Goal: Transaction & Acquisition: Book appointment/travel/reservation

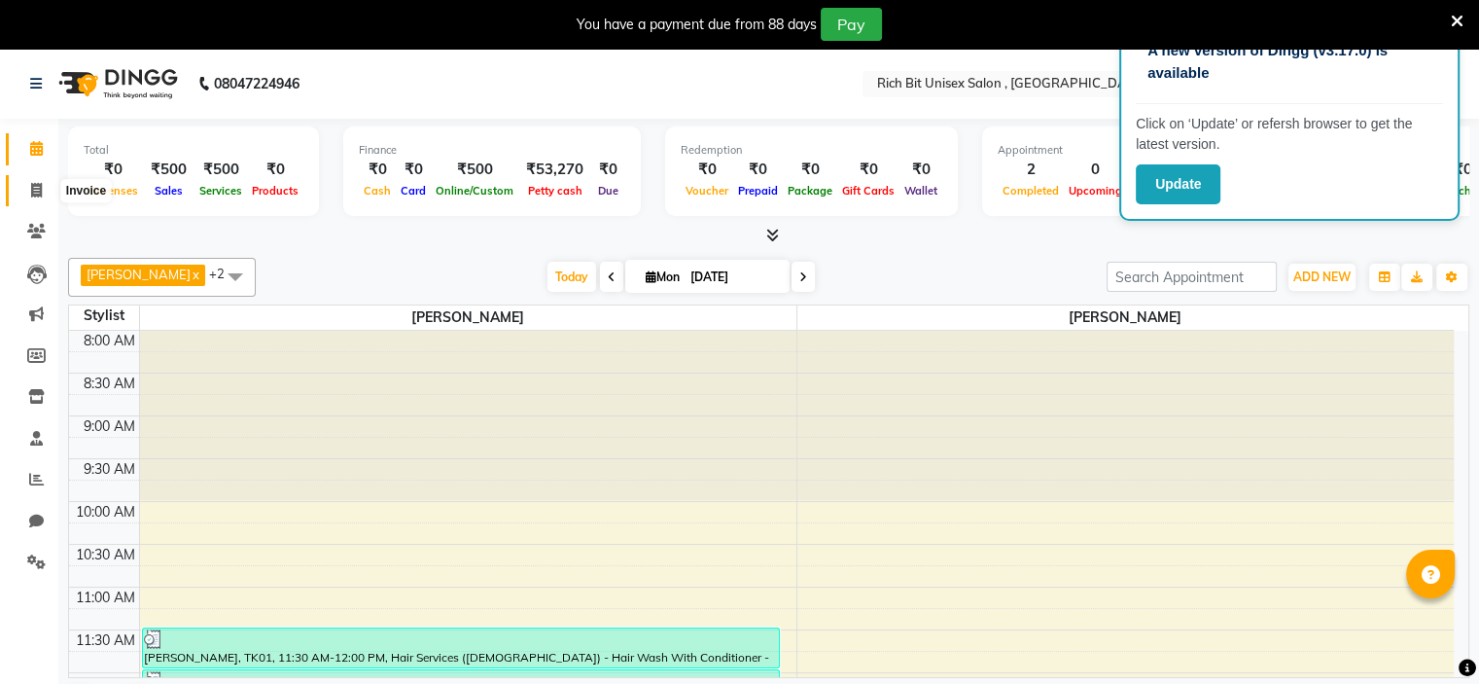
scroll to position [264, 0]
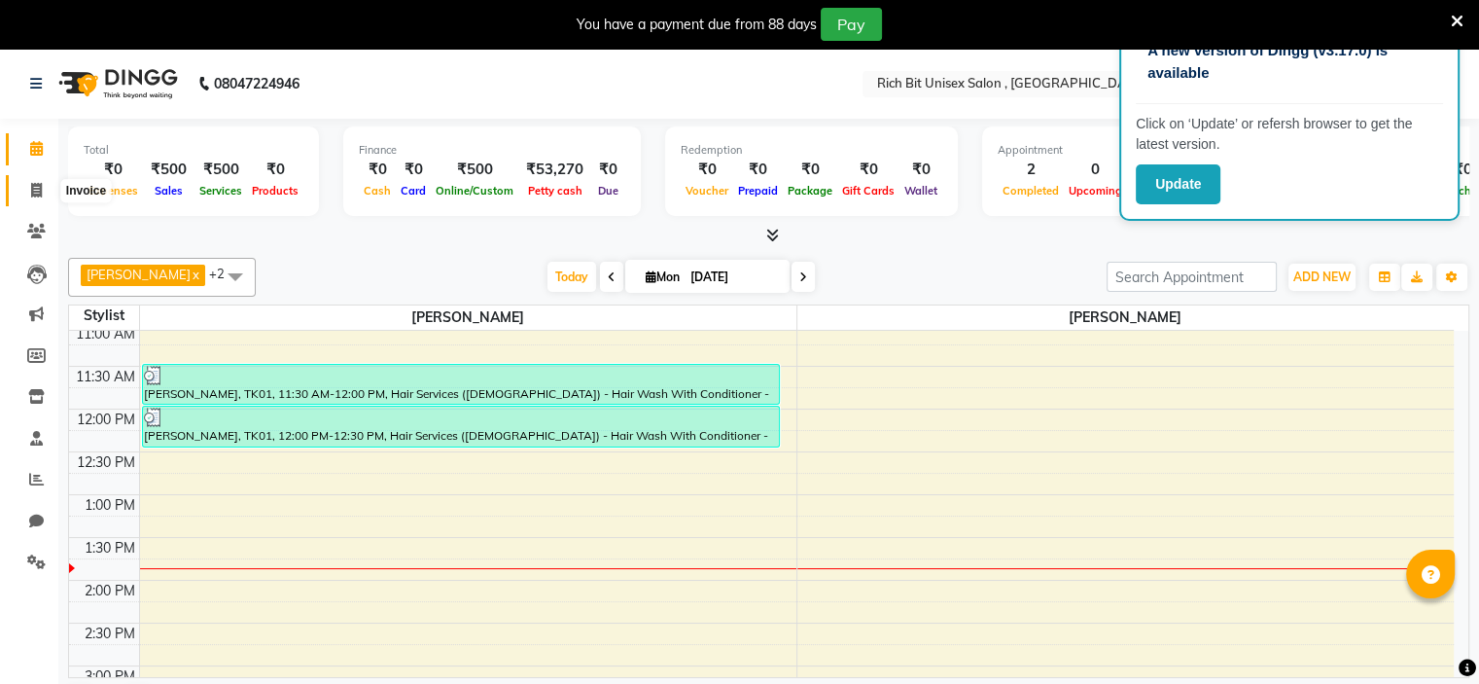
click at [35, 194] on icon at bounding box center [36, 190] width 11 height 15
select select "service"
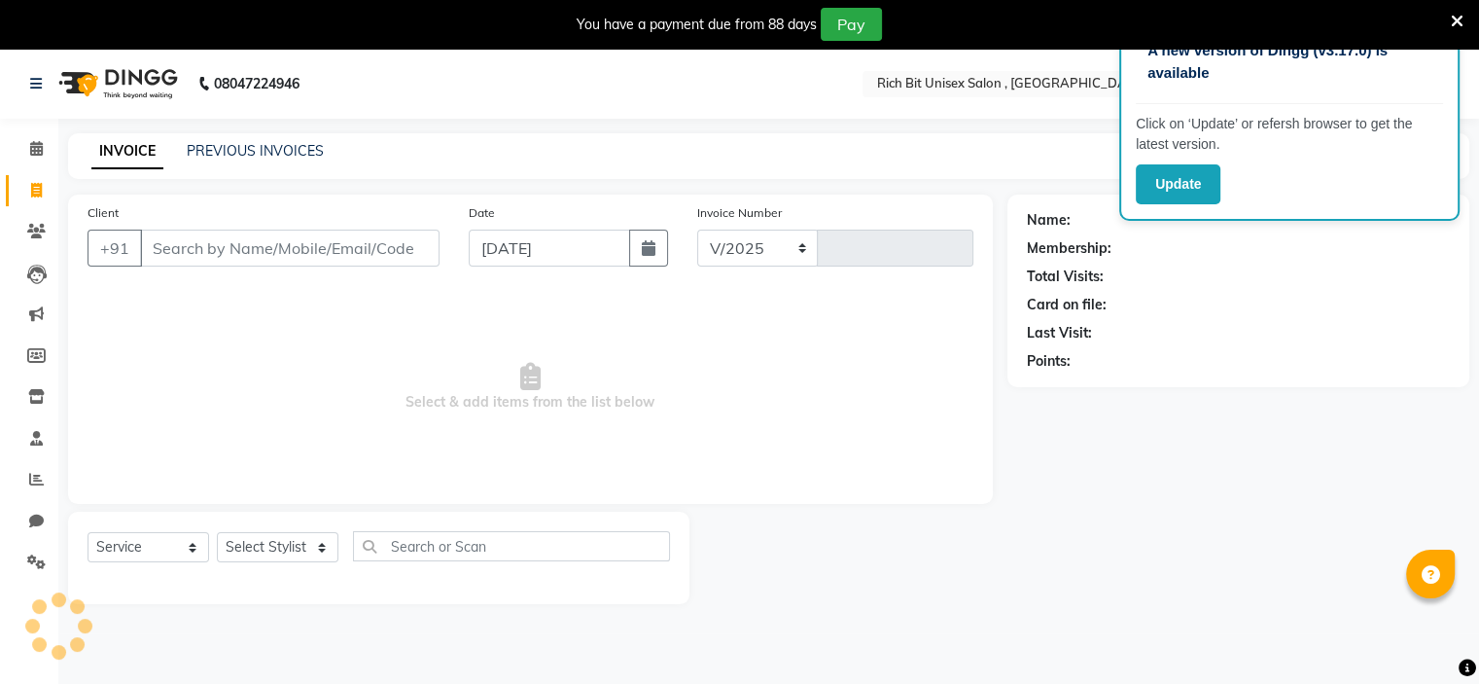
select select "7834"
type input "0879"
click at [166, 253] on input "Client" at bounding box center [290, 248] width 300 height 37
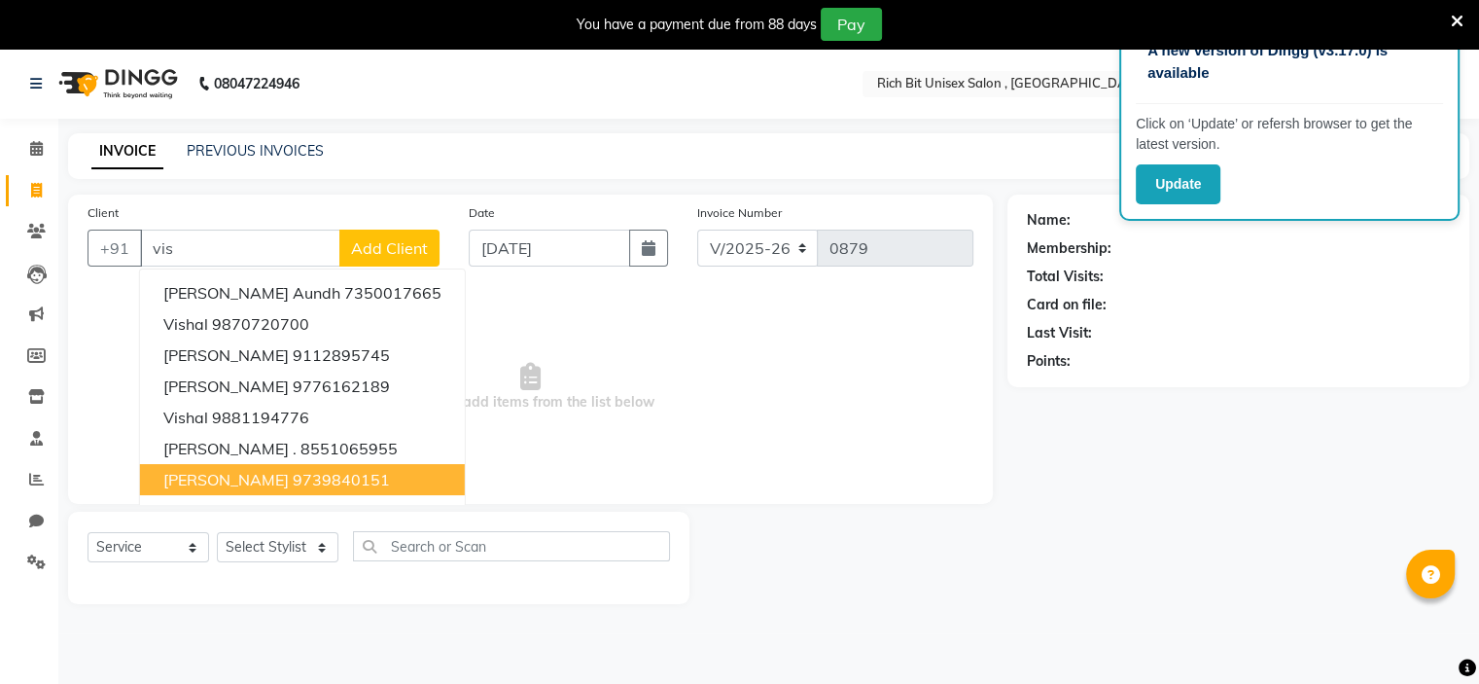
click at [268, 477] on span "[PERSON_NAME]" at bounding box center [225, 479] width 125 height 19
type input "9739840151"
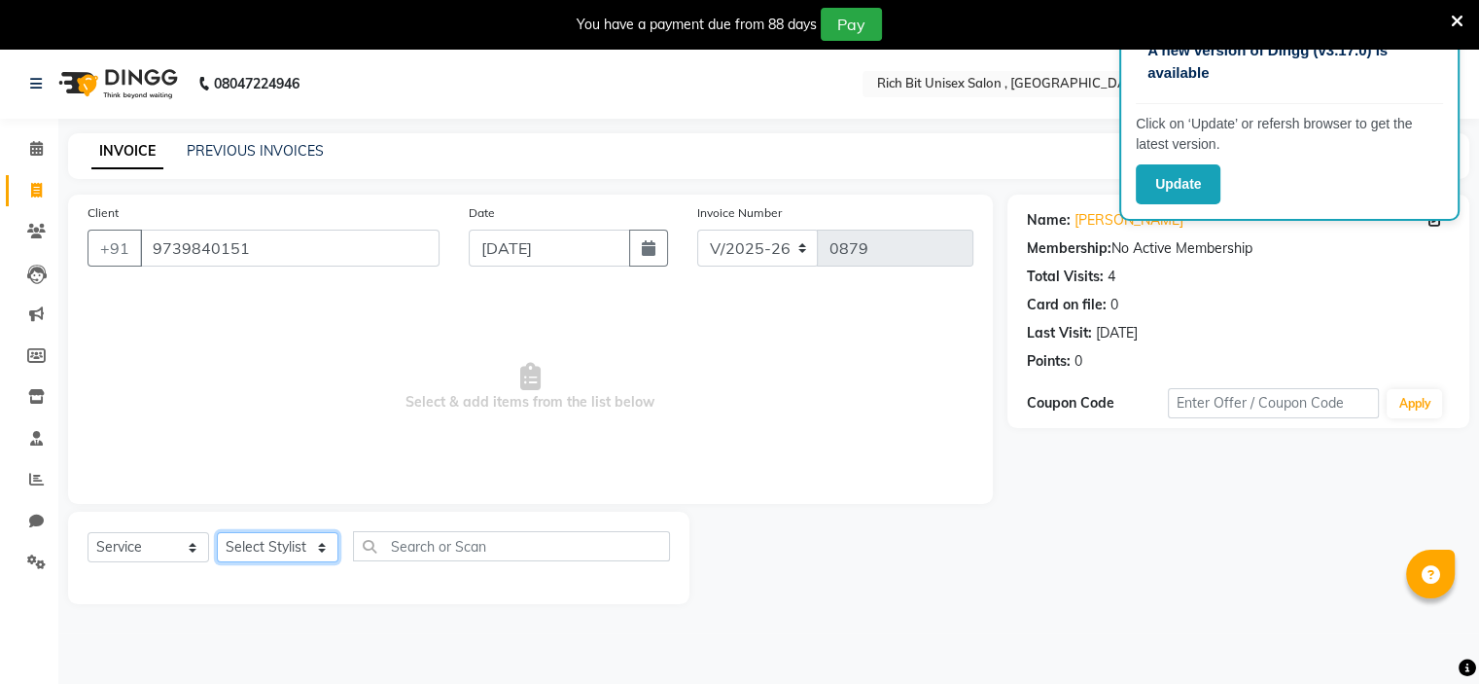
click at [294, 552] on select "Select Stylist [PERSON_NAME] [PERSON_NAME]" at bounding box center [278, 547] width 122 height 30
select select "70823"
click at [217, 533] on select "Select Stylist [PERSON_NAME] [PERSON_NAME]" at bounding box center [278, 547] width 122 height 30
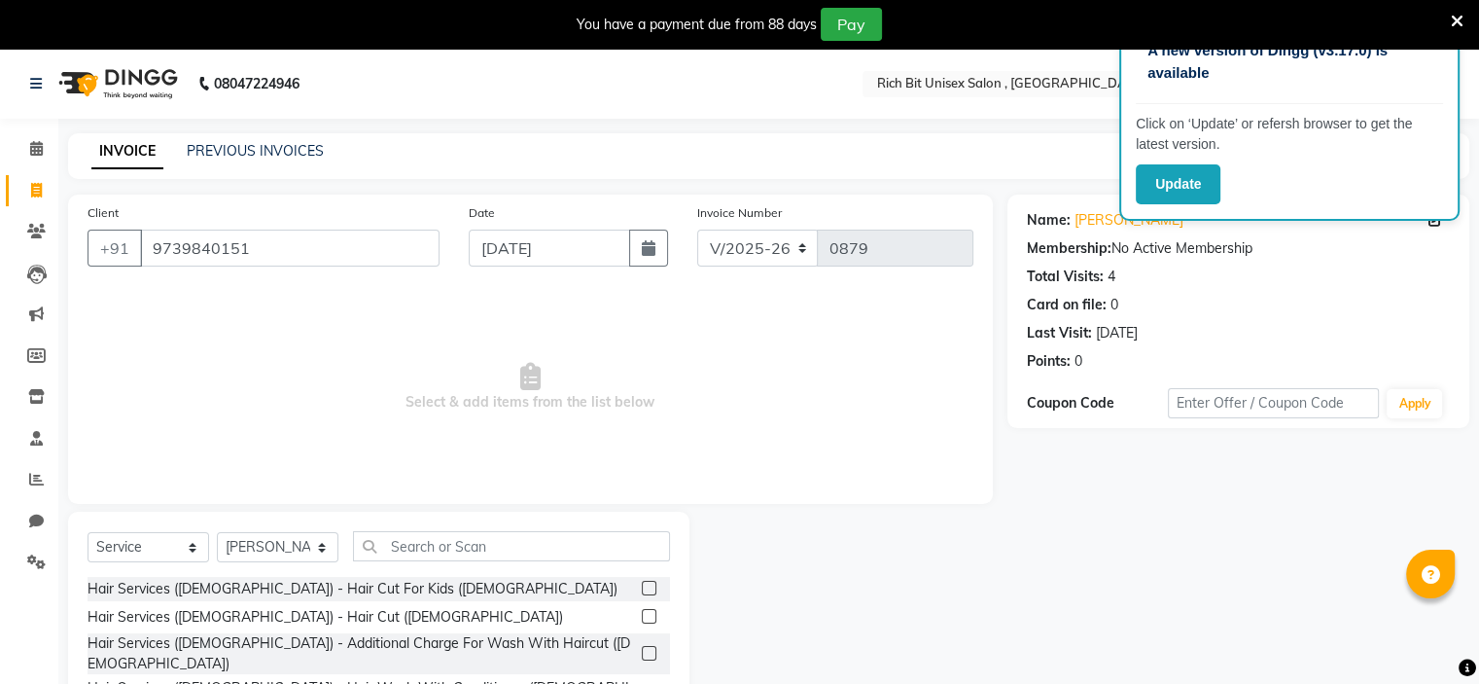
click at [642, 620] on label at bounding box center [649, 616] width 15 height 15
click at [642, 620] on input "checkbox" at bounding box center [648, 617] width 13 height 13
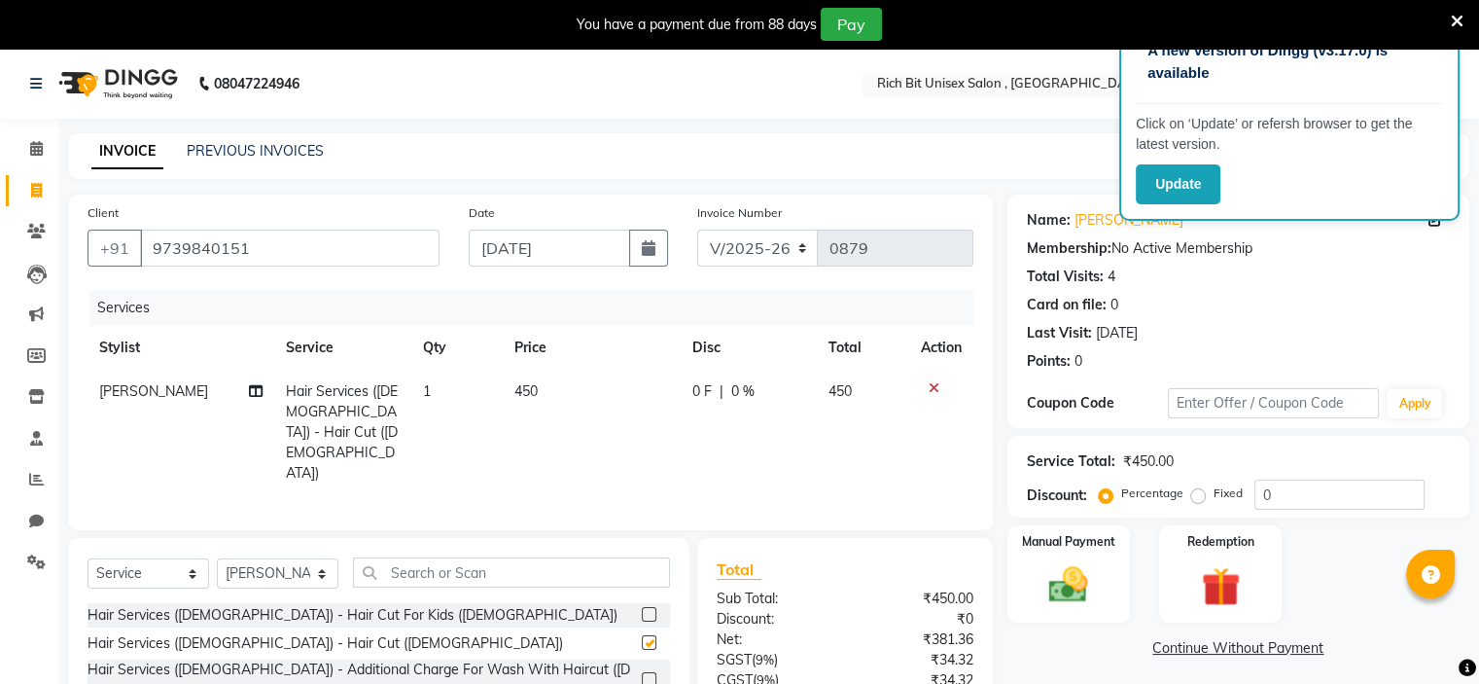
checkbox input "false"
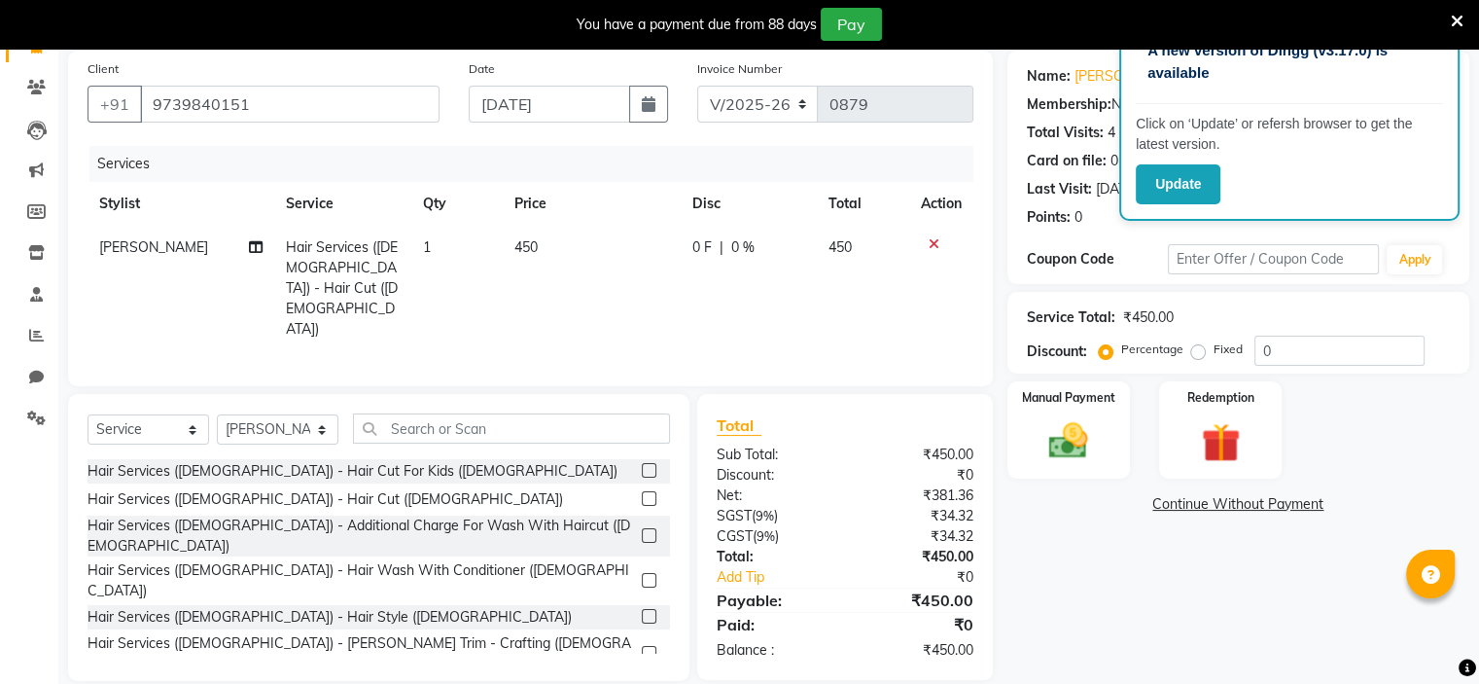
click at [642, 646] on label at bounding box center [649, 653] width 15 height 15
click at [642, 648] on input "checkbox" at bounding box center [648, 654] width 13 height 13
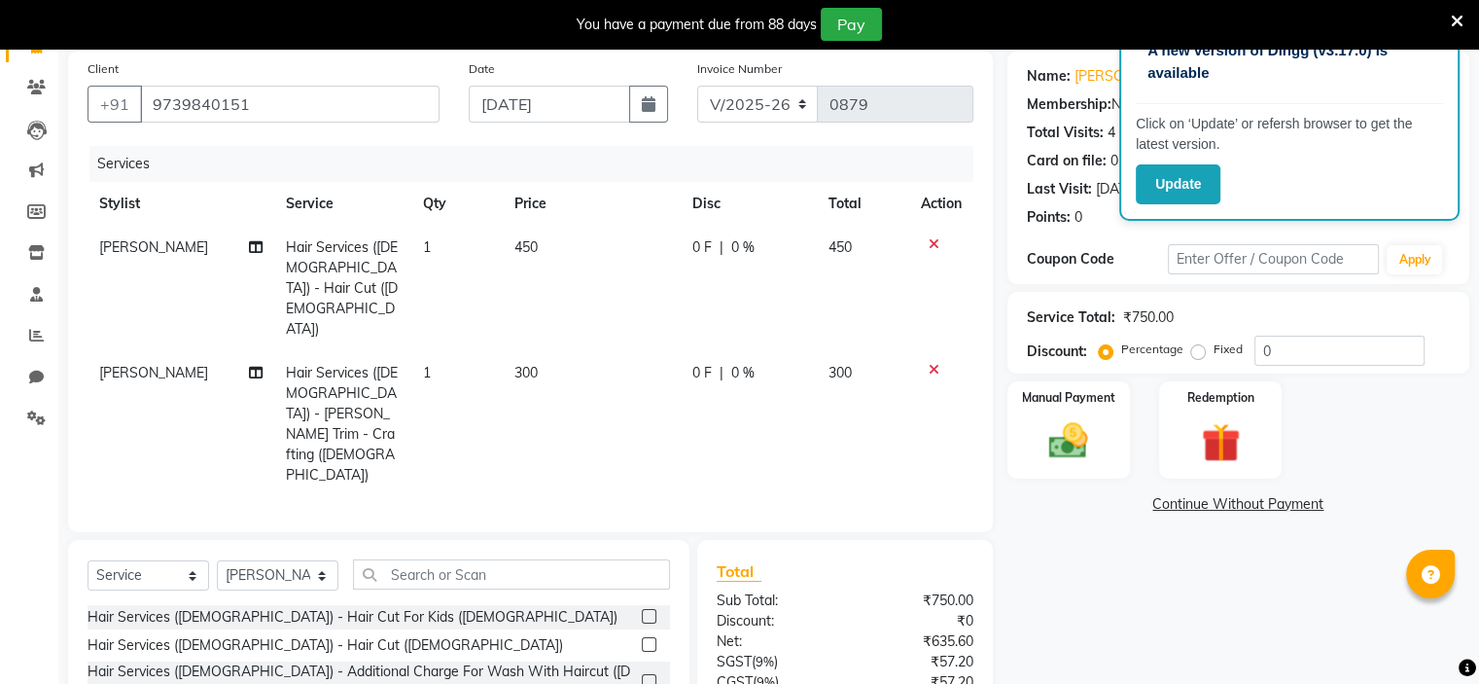
checkbox input "false"
click at [707, 261] on td "0 F | 0 %" at bounding box center [749, 288] width 136 height 125
select select "70823"
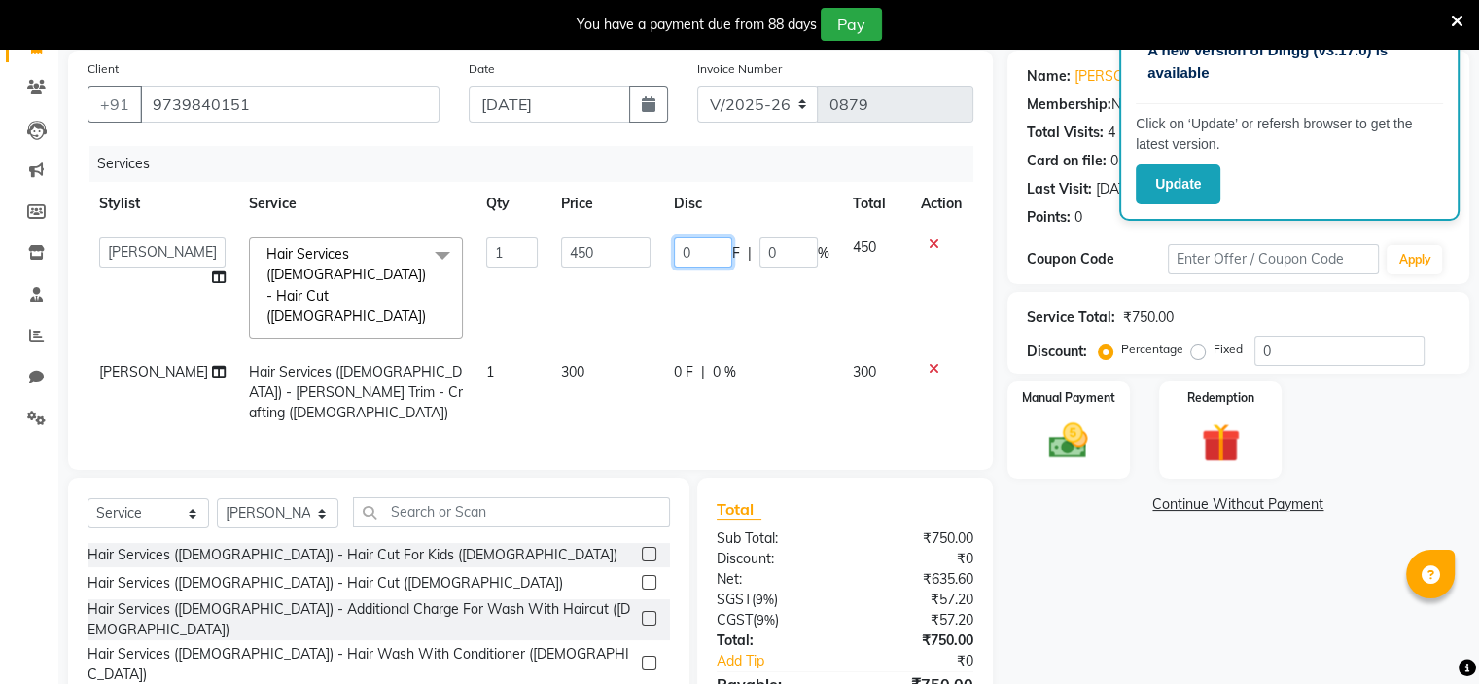
click at [706, 253] on input "0" at bounding box center [703, 252] width 58 height 30
type input "0150"
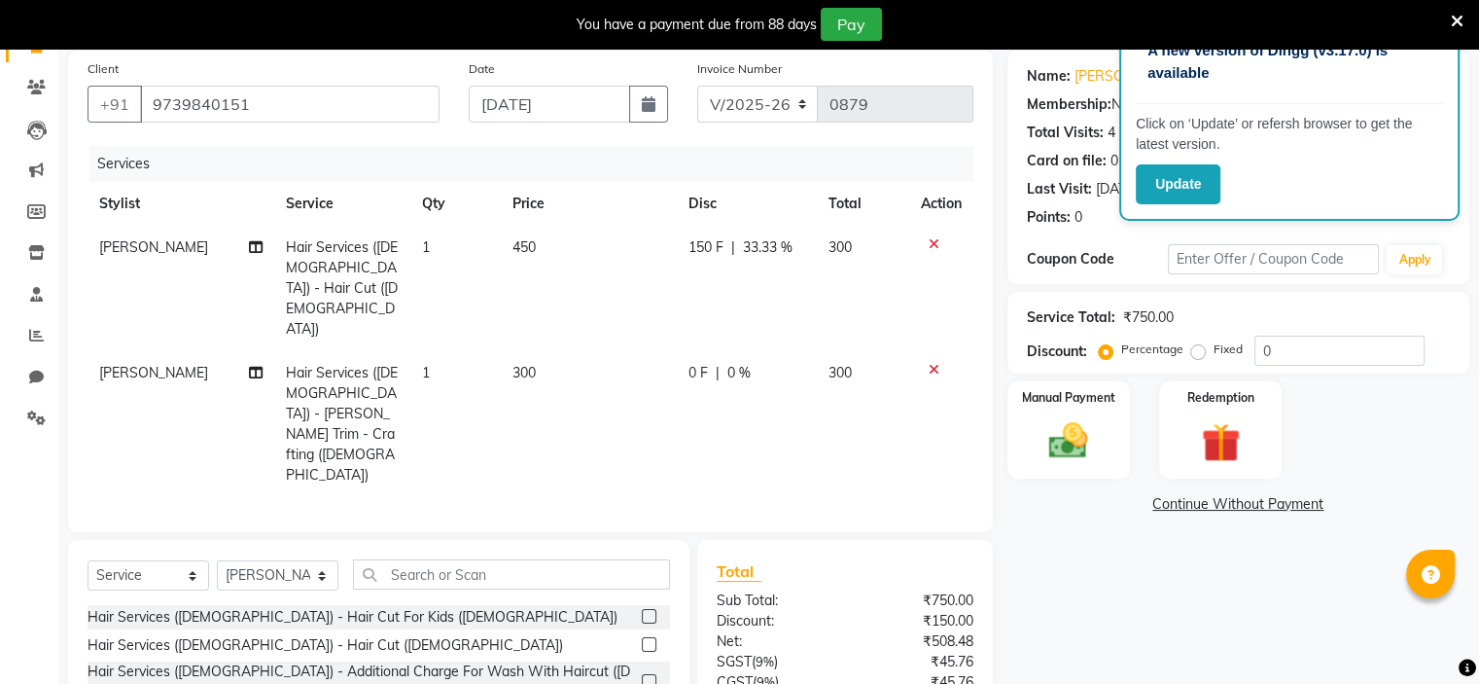
click at [681, 351] on td "0 F | 0 %" at bounding box center [747, 424] width 140 height 146
select select "70823"
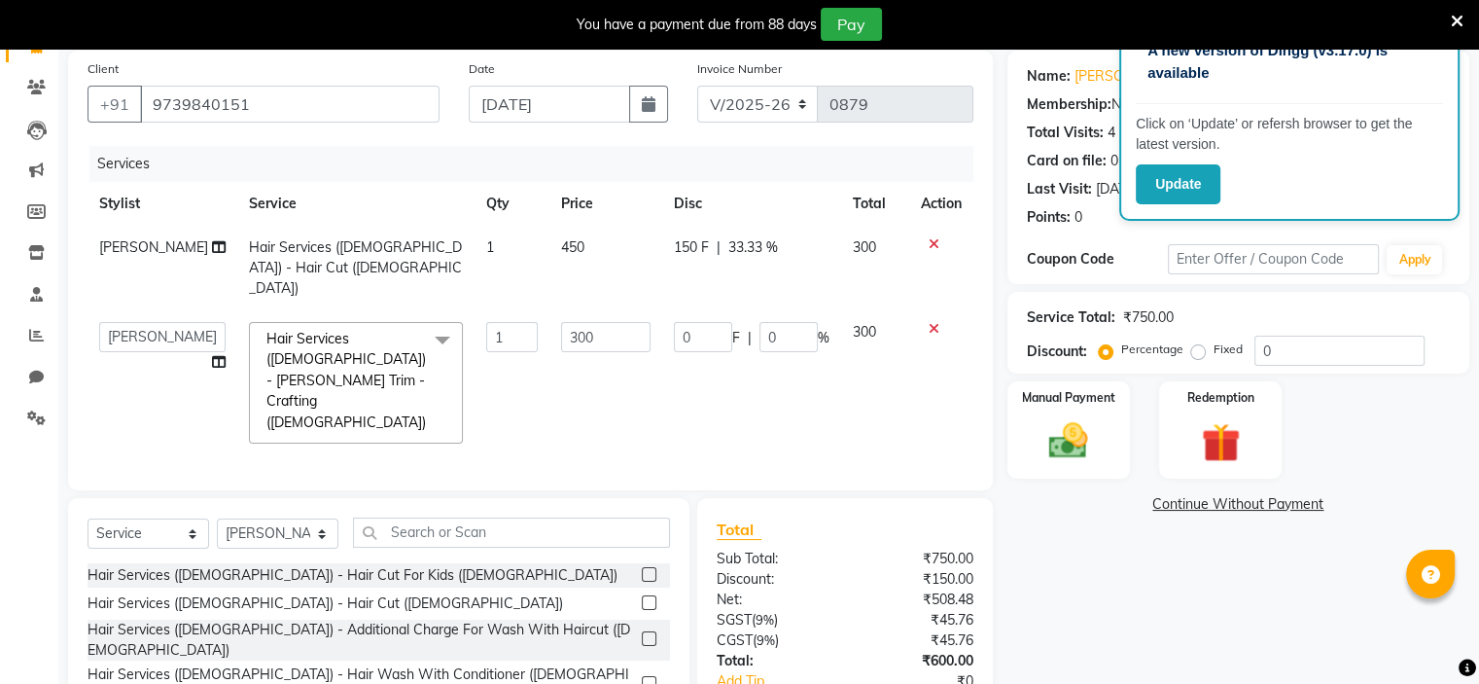
click at [681, 328] on input "0" at bounding box center [703, 337] width 58 height 30
click at [693, 322] on input "0" at bounding box center [703, 337] width 58 height 30
type input "0100"
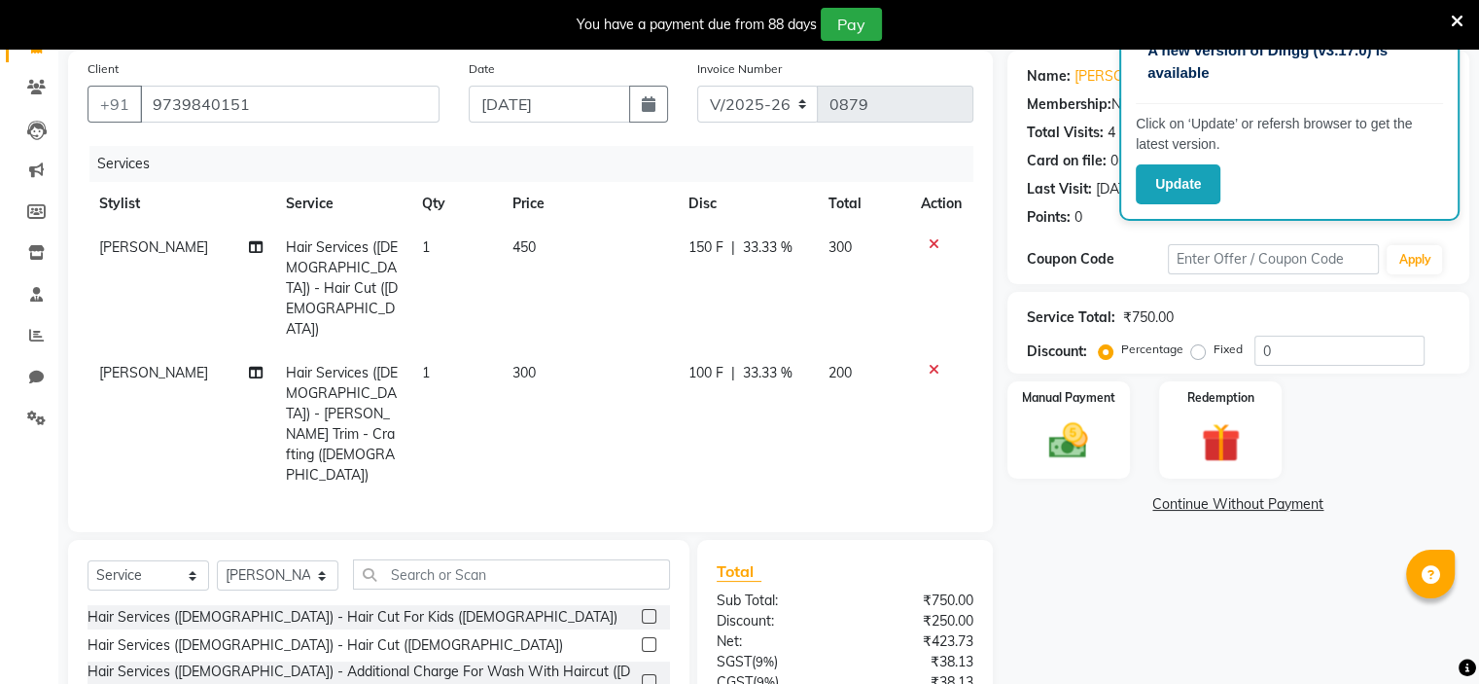
drag, startPoint x: 699, startPoint y: 405, endPoint x: 722, endPoint y: 378, distance: 34.5
click at [703, 402] on div "Services Stylist Service Qty Price Disc Total Action [PERSON_NAME] Hair Service…" at bounding box center [531, 329] width 886 height 367
click at [1072, 448] on img at bounding box center [1068, 441] width 65 height 47
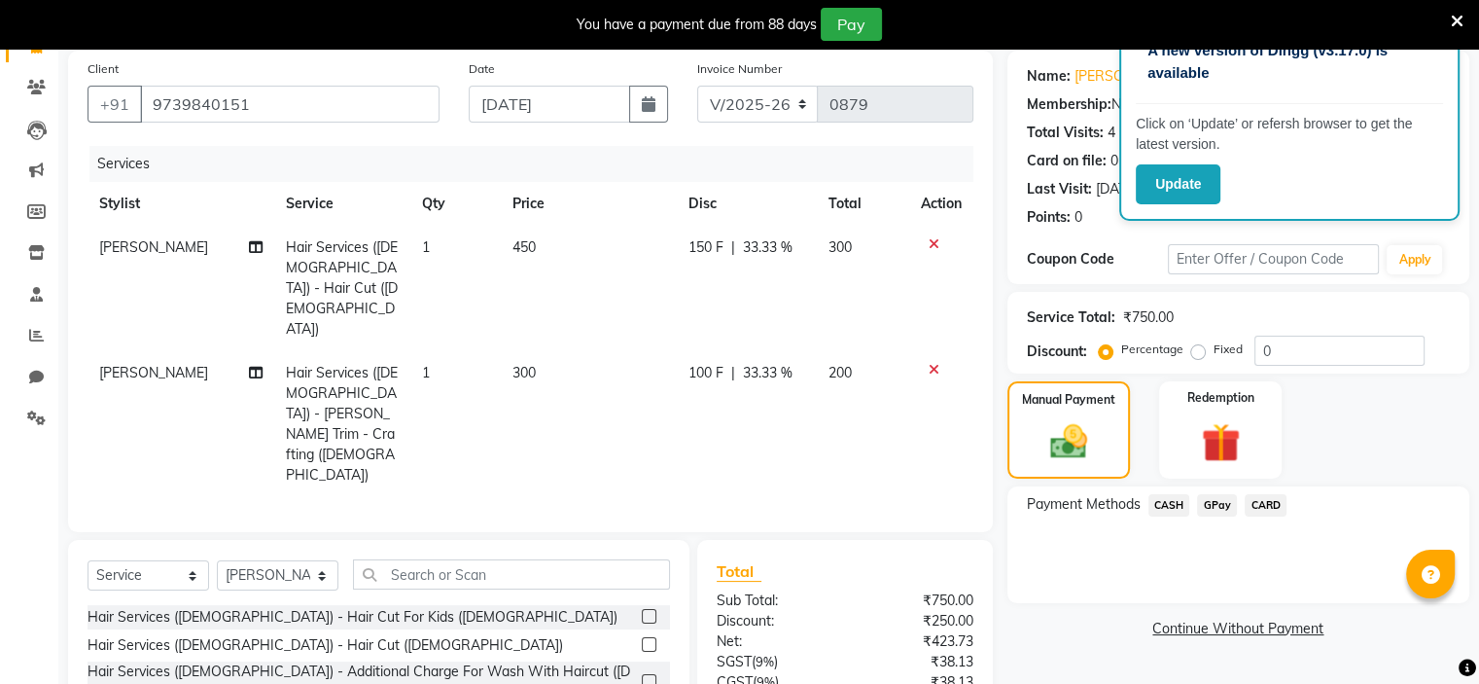
drag, startPoint x: 1220, startPoint y: 506, endPoint x: 1220, endPoint y: 523, distance: 17.5
click at [1220, 509] on span "GPay" at bounding box center [1217, 505] width 40 height 22
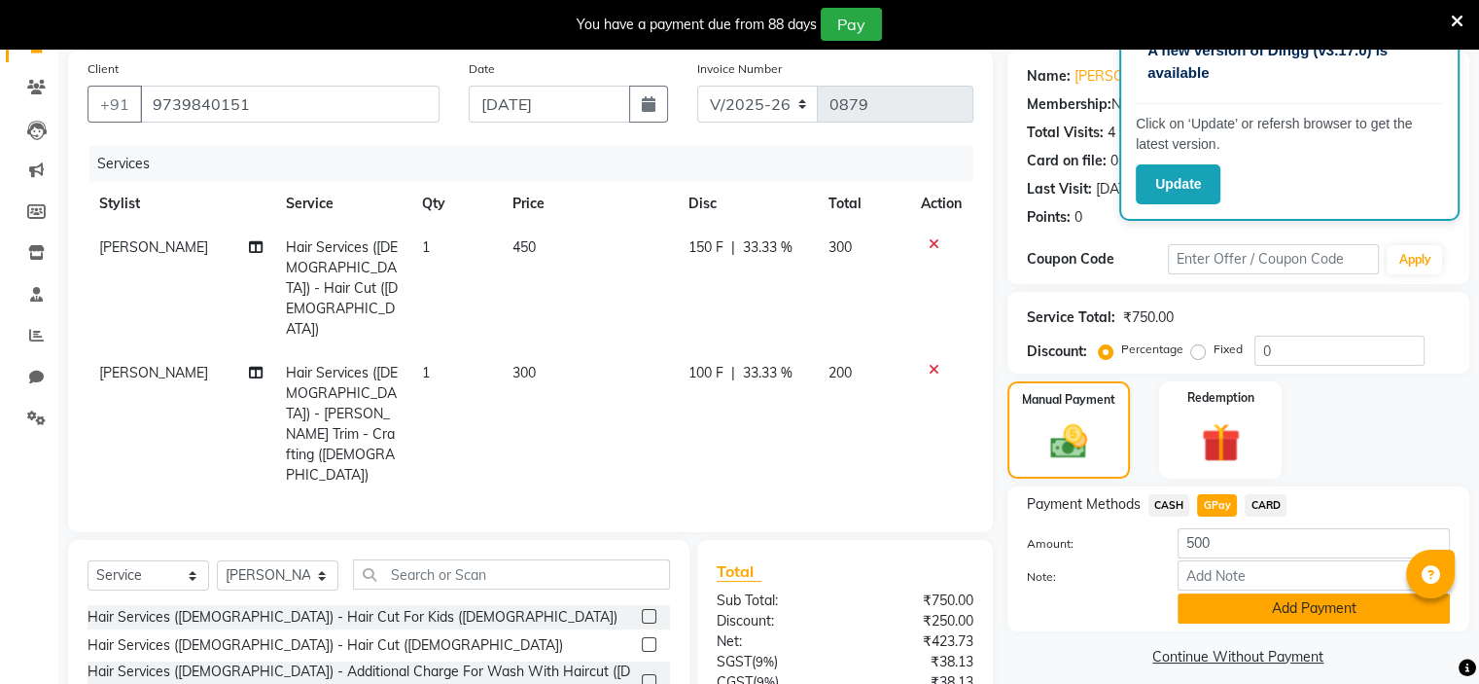
click at [1243, 605] on button "Add Payment" at bounding box center [1314, 608] width 272 height 30
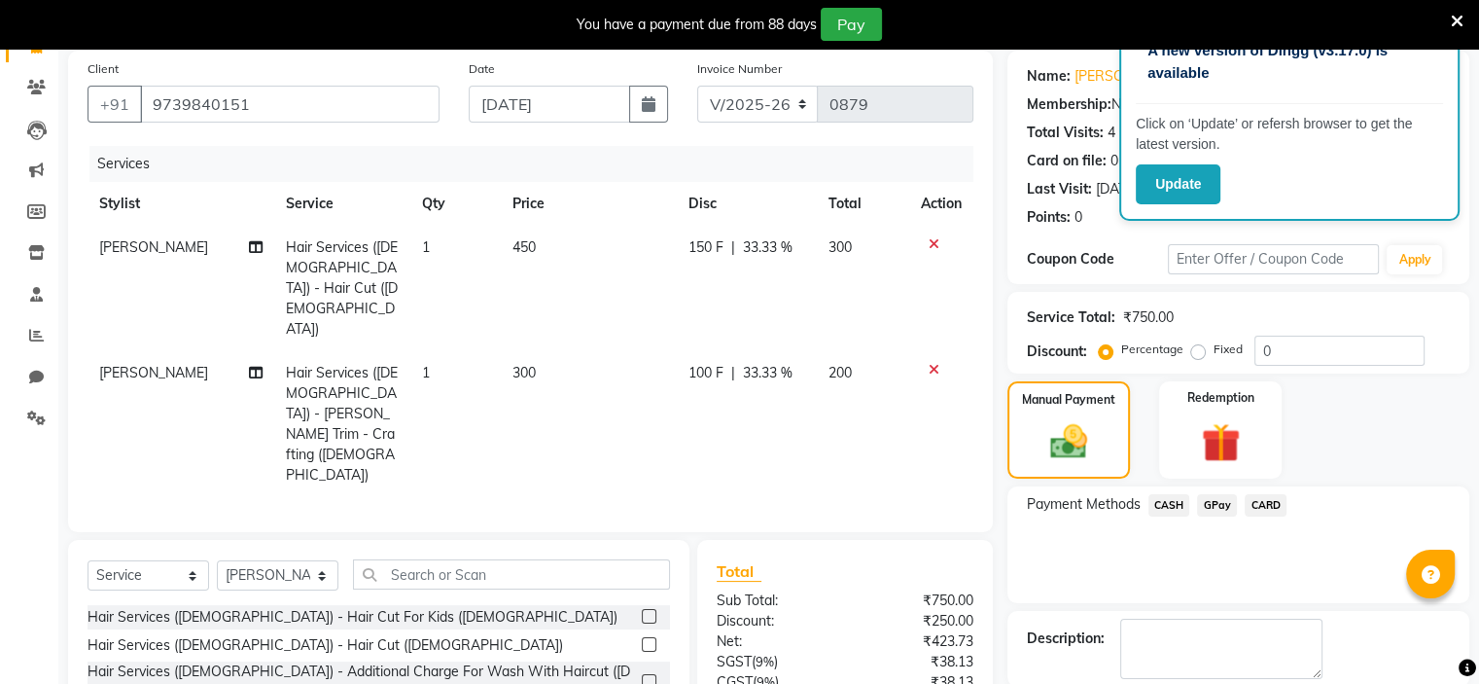
scroll to position [268, 0]
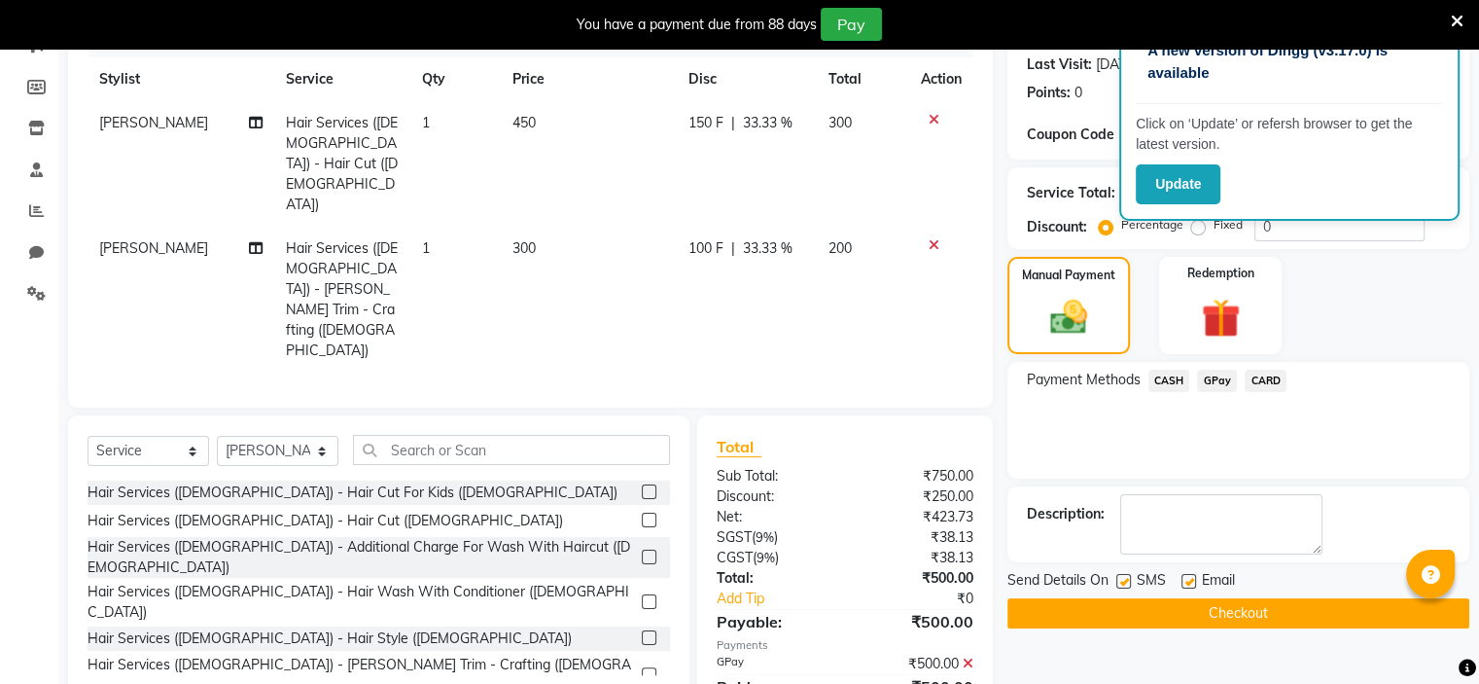
click at [1234, 617] on button "Checkout" at bounding box center [1238, 613] width 462 height 30
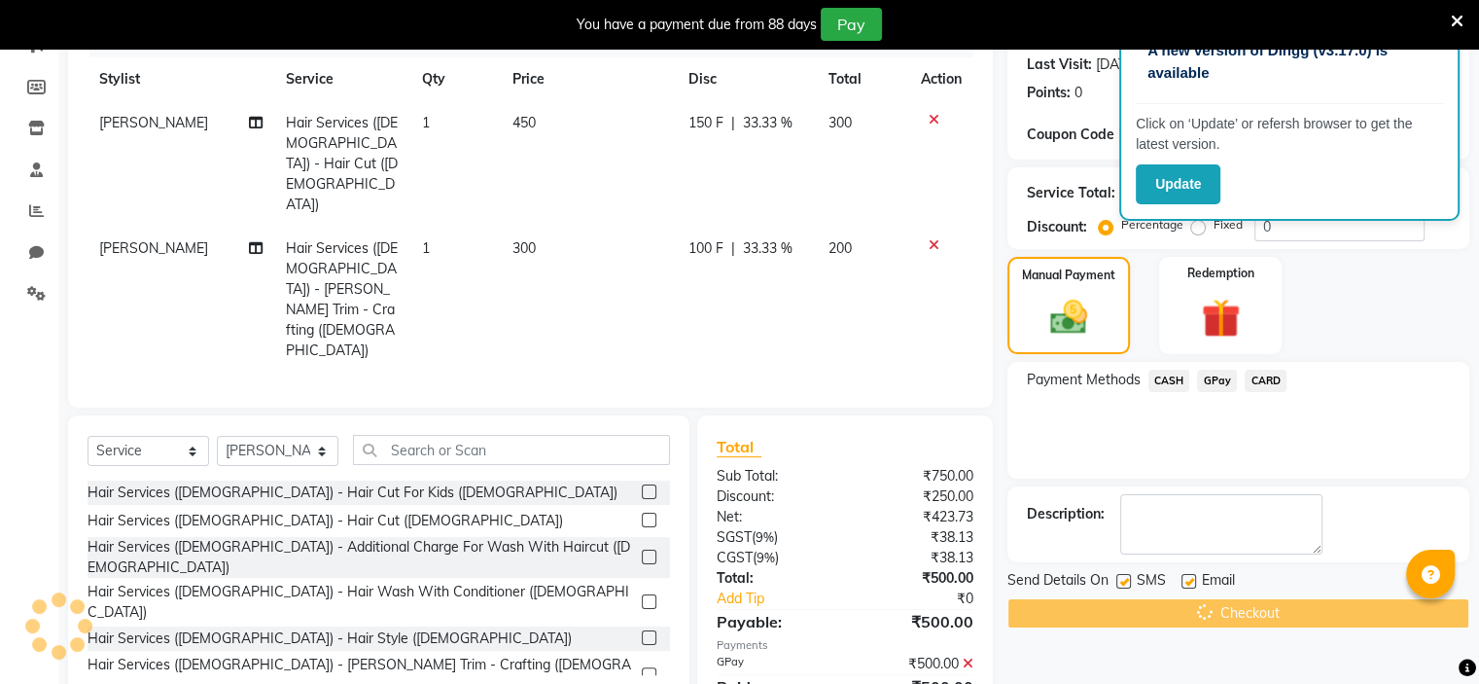
scroll to position [0, 0]
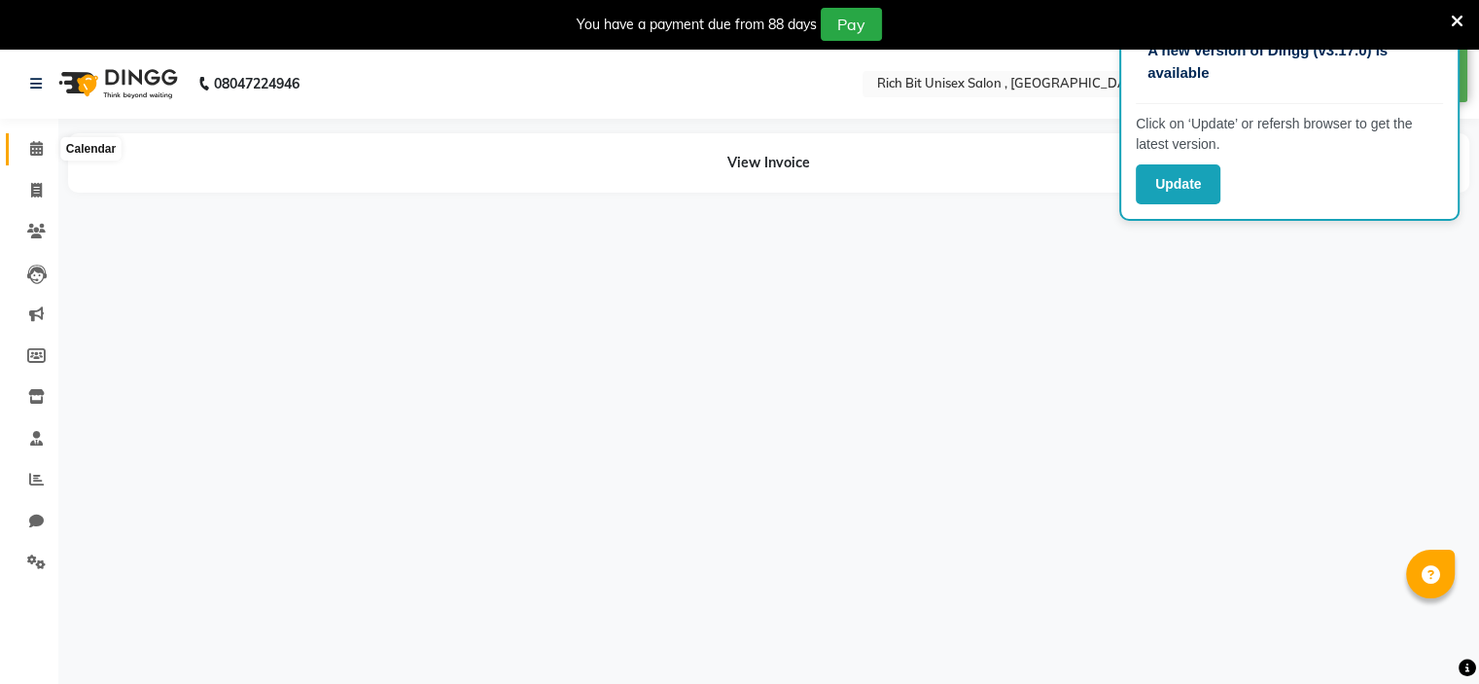
click at [39, 150] on icon at bounding box center [36, 148] width 13 height 15
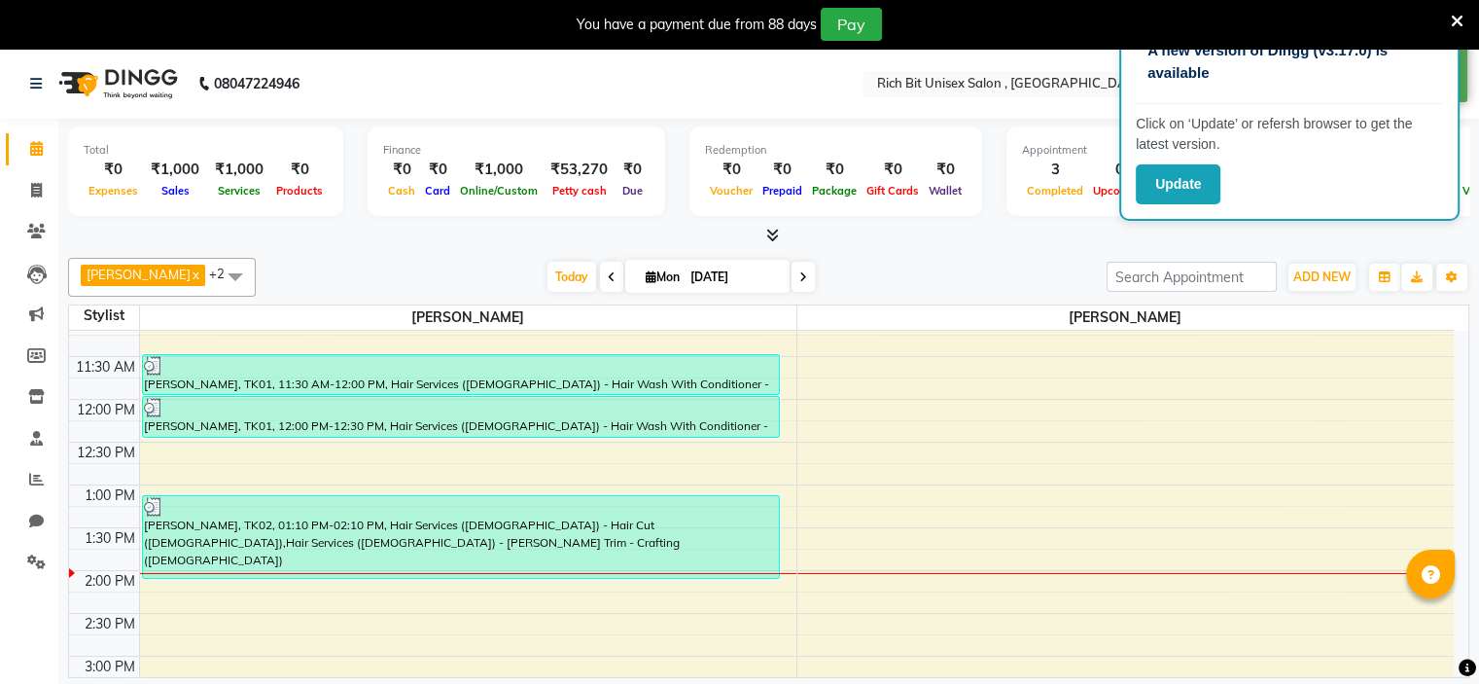
scroll to position [296, 0]
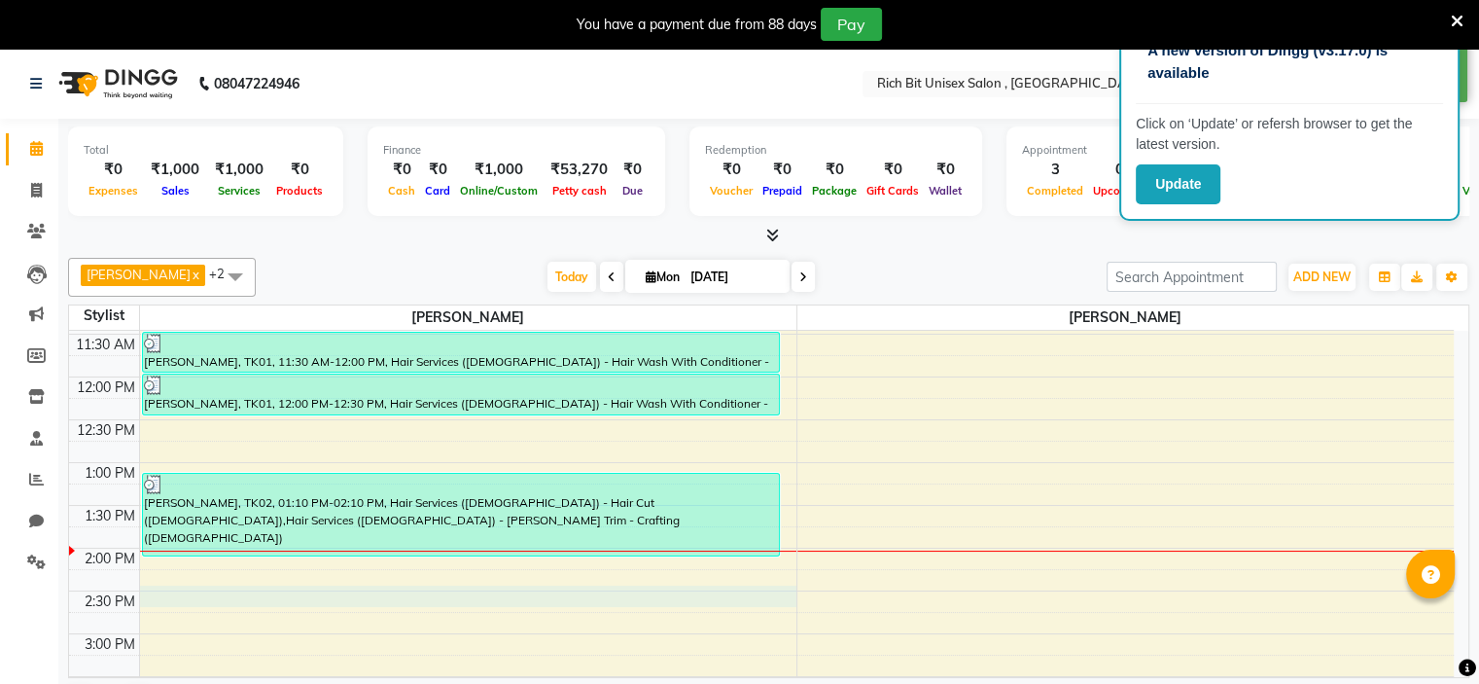
click at [204, 590] on div "8:00 AM 8:30 AM 9:00 AM 9:30 AM 10:00 AM 10:30 AM 11:00 AM 11:30 AM 12:00 PM 12…" at bounding box center [761, 676] width 1385 height 1283
select select "70823"
select select "tentative"
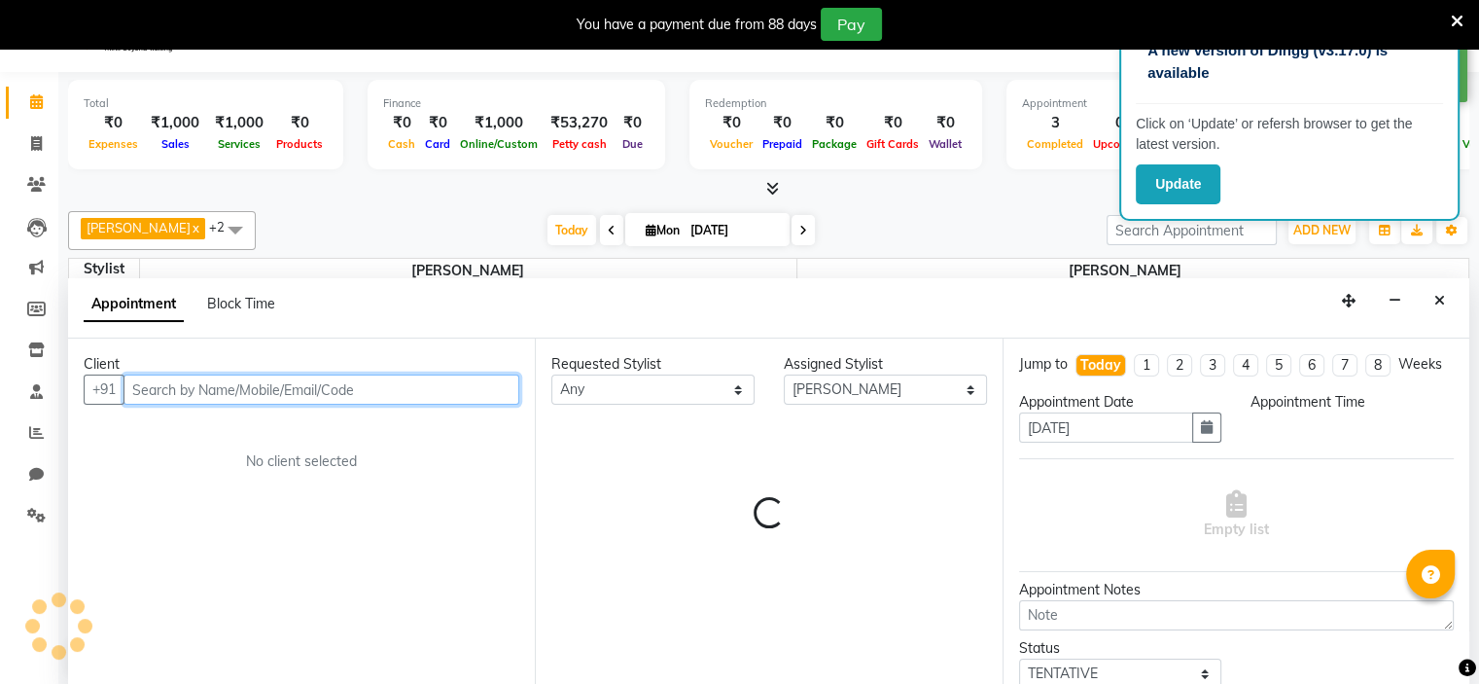
select select "870"
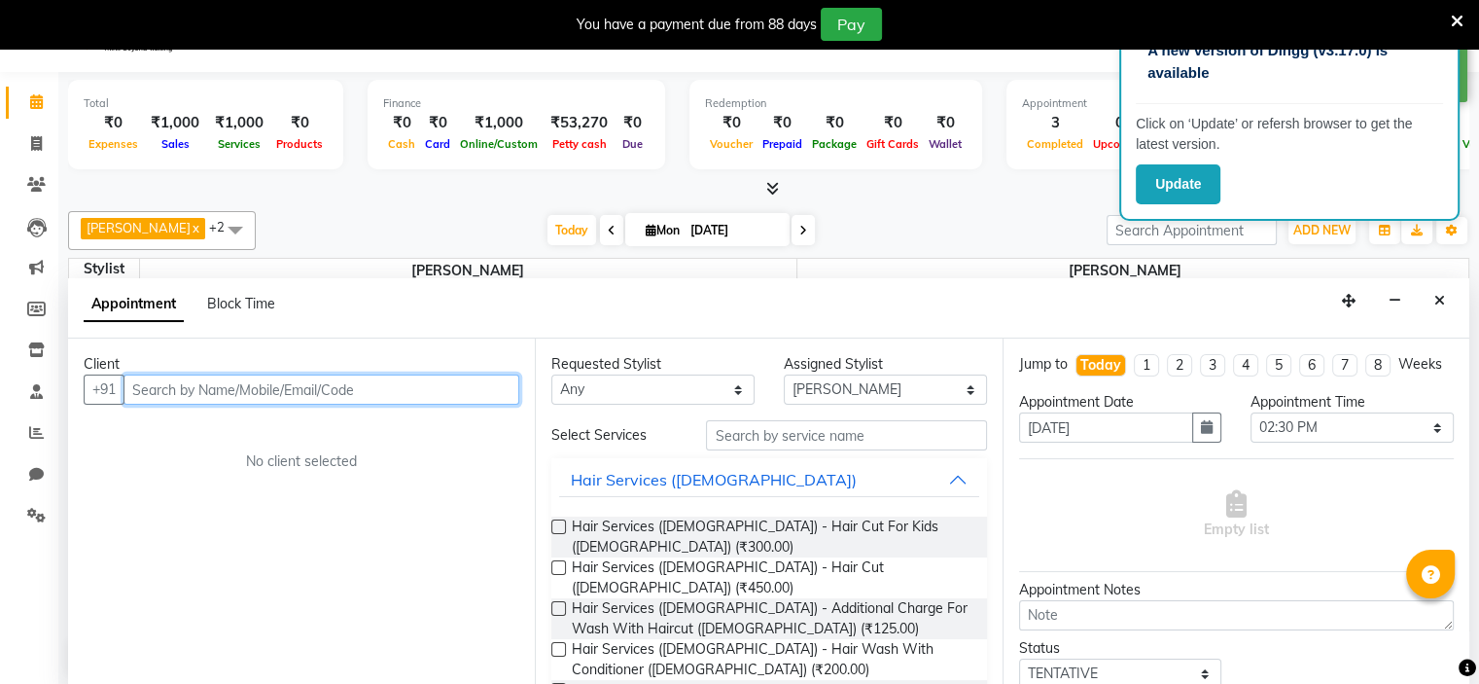
scroll to position [50, 0]
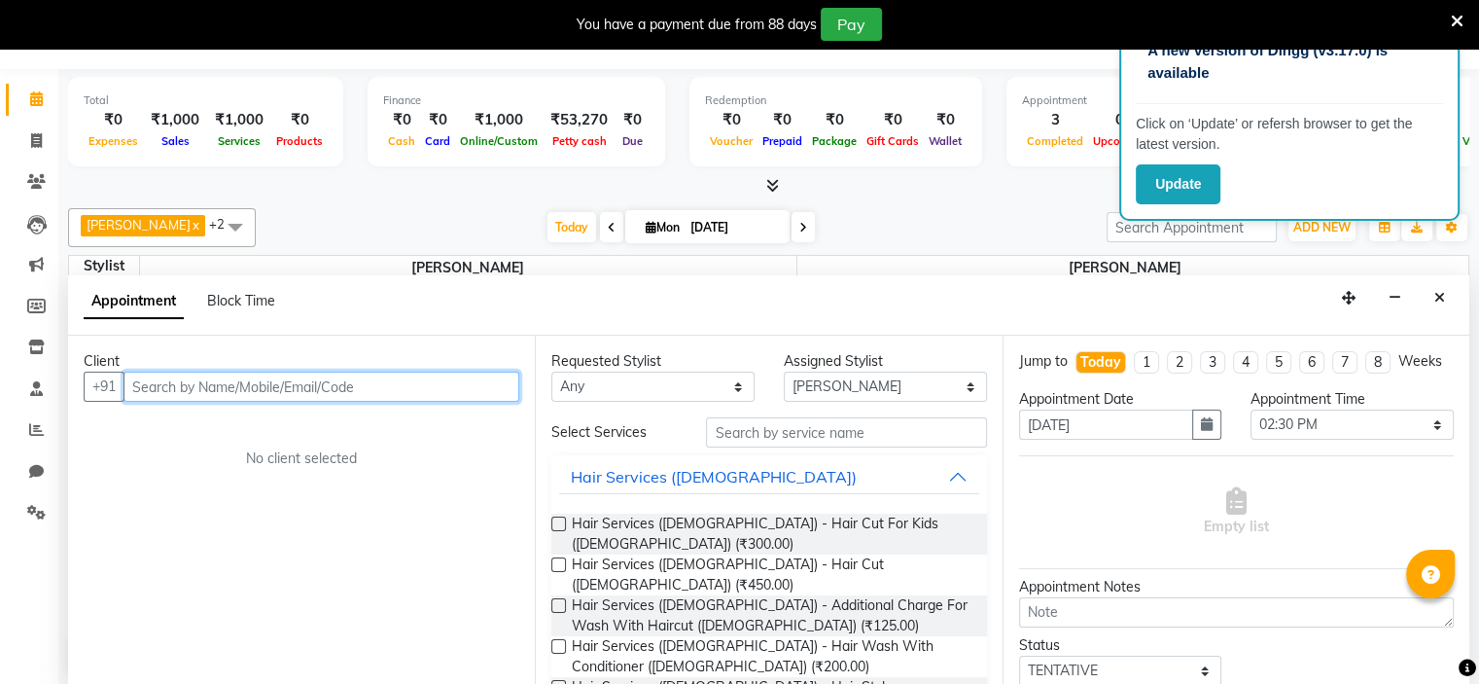
type input "m"
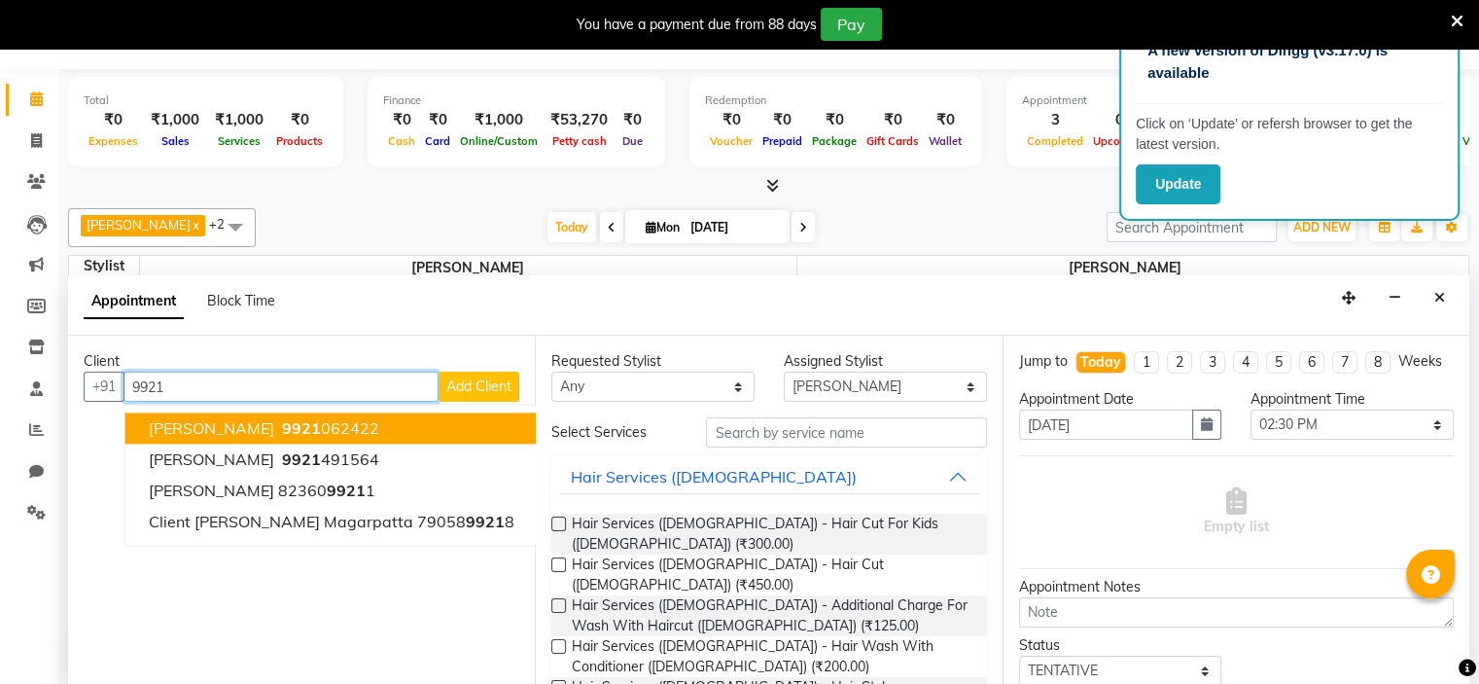
click at [250, 431] on span "[PERSON_NAME]" at bounding box center [211, 427] width 125 height 19
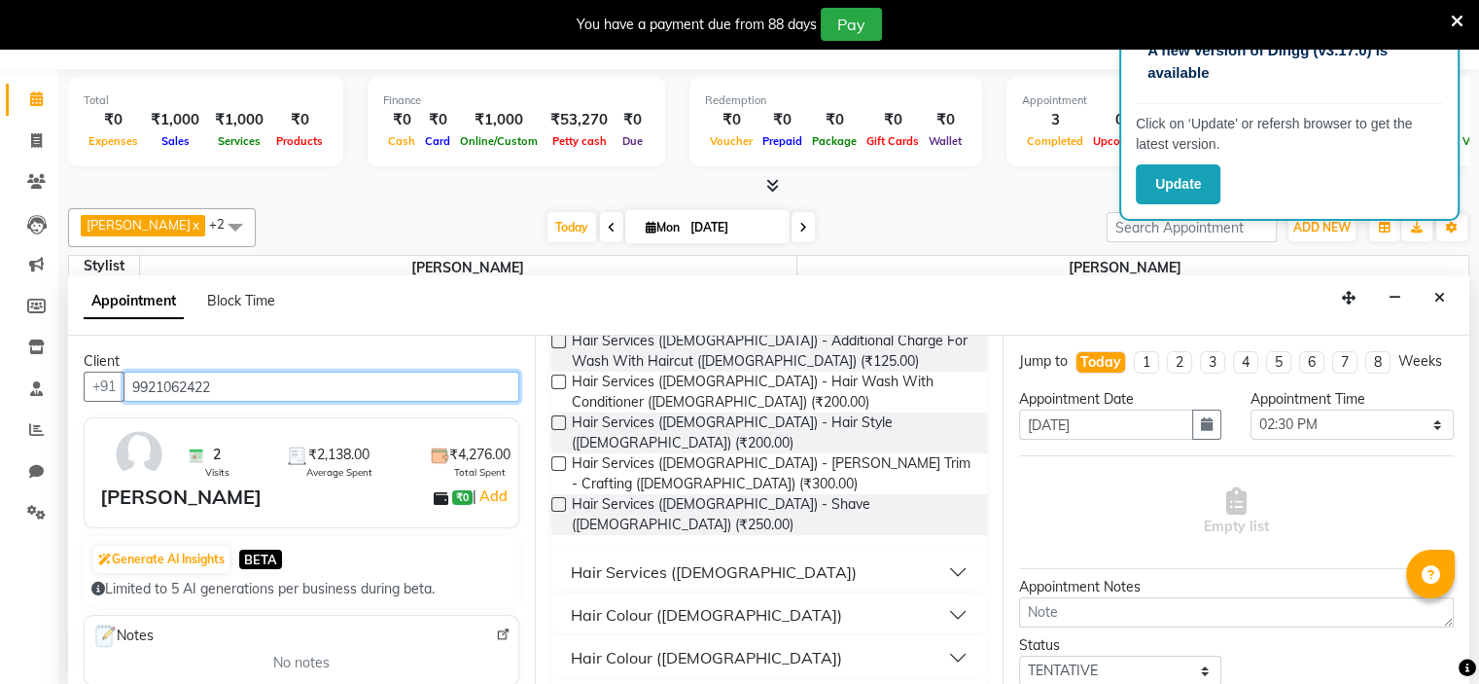
scroll to position [294, 0]
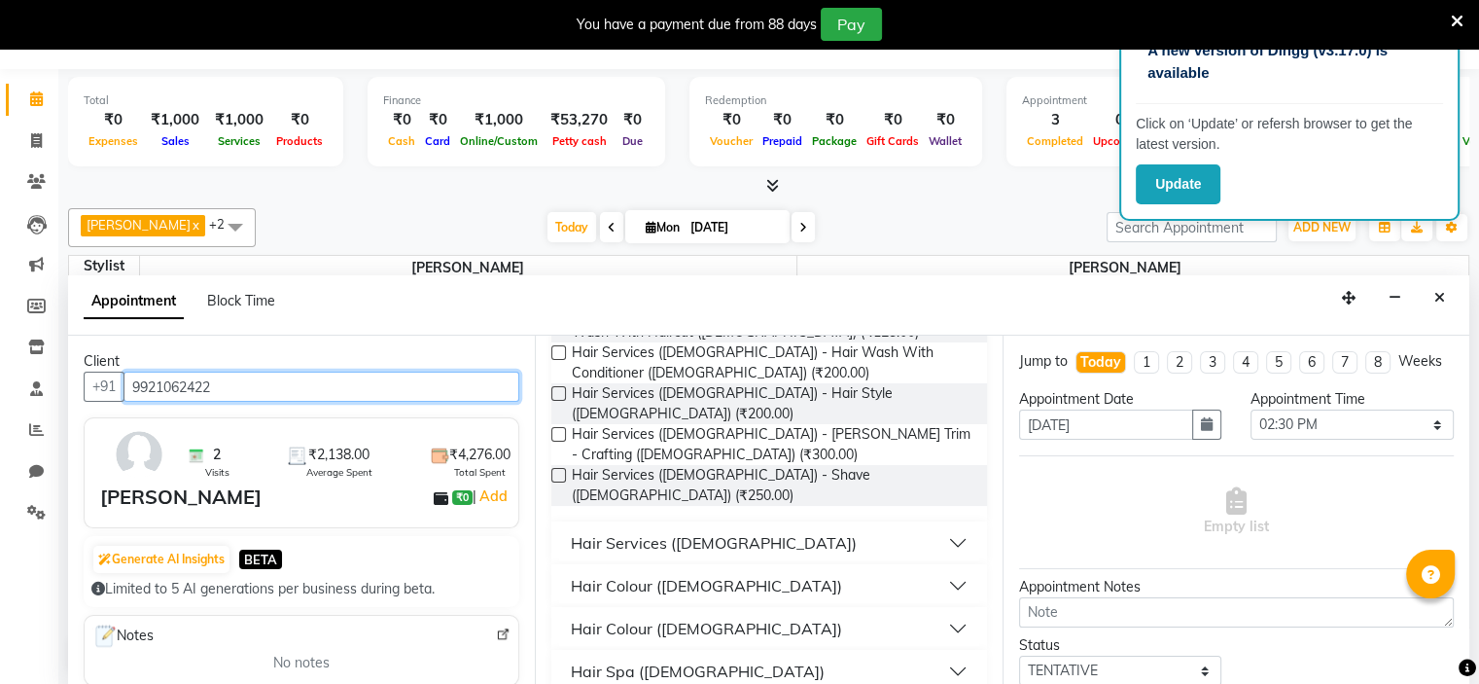
type input "9921062422"
click at [716, 531] on div "Hair Services ([DEMOGRAPHIC_DATA])" at bounding box center [714, 542] width 286 height 23
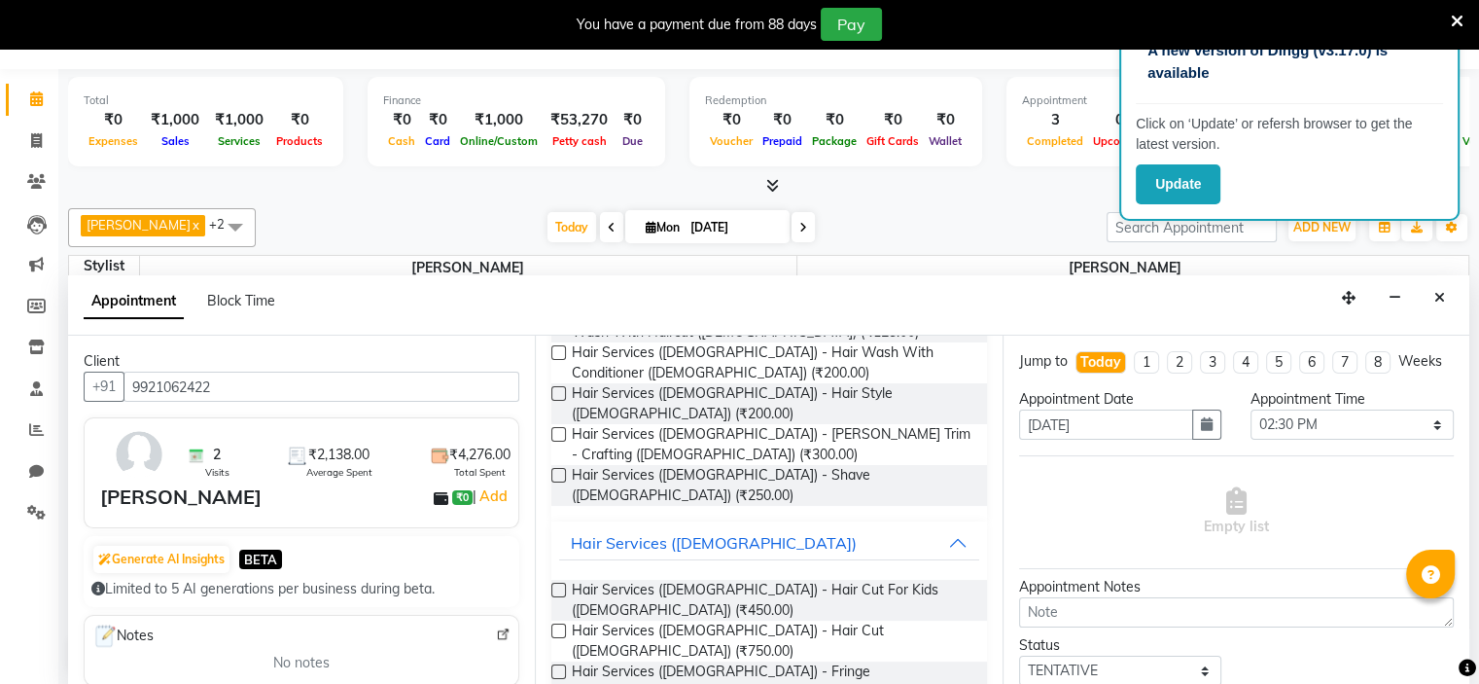
click at [556, 623] on label at bounding box center [558, 630] width 15 height 15
click at [556, 626] on input "checkbox" at bounding box center [557, 632] width 13 height 13
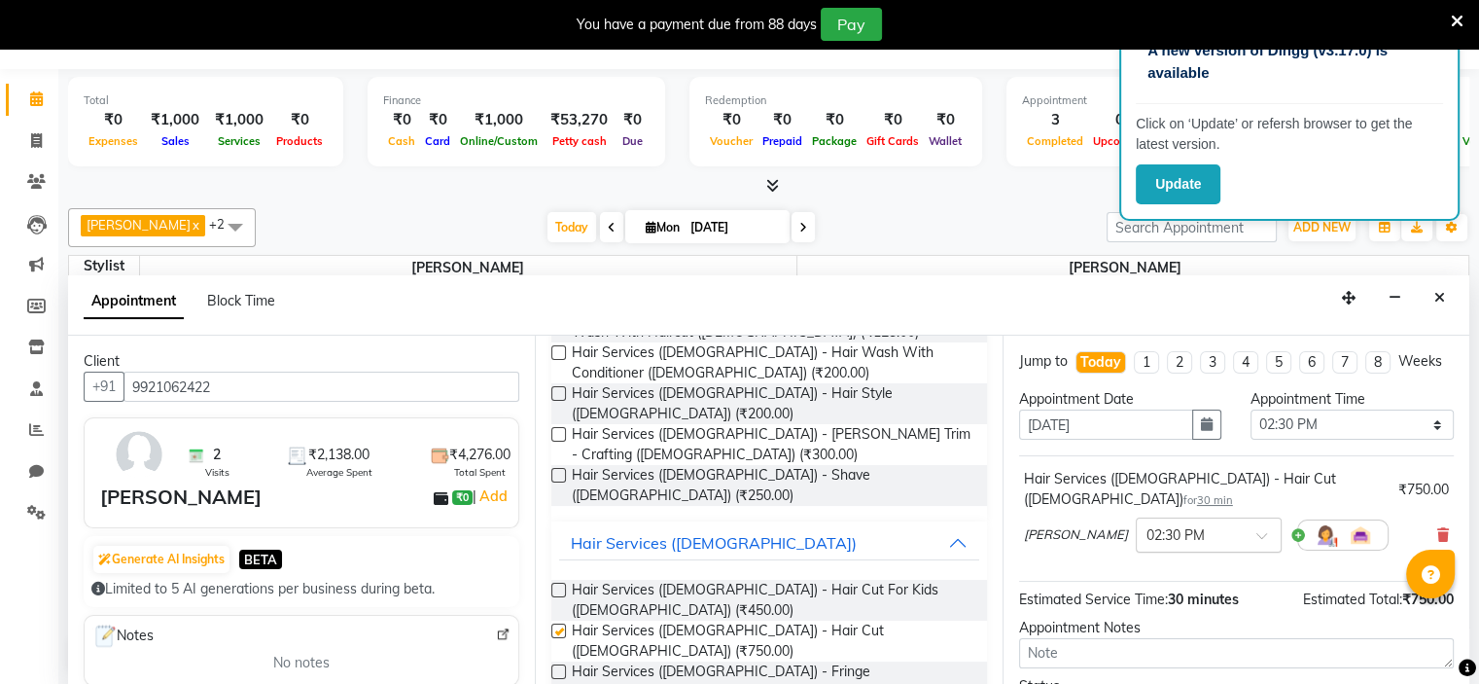
checkbox input "false"
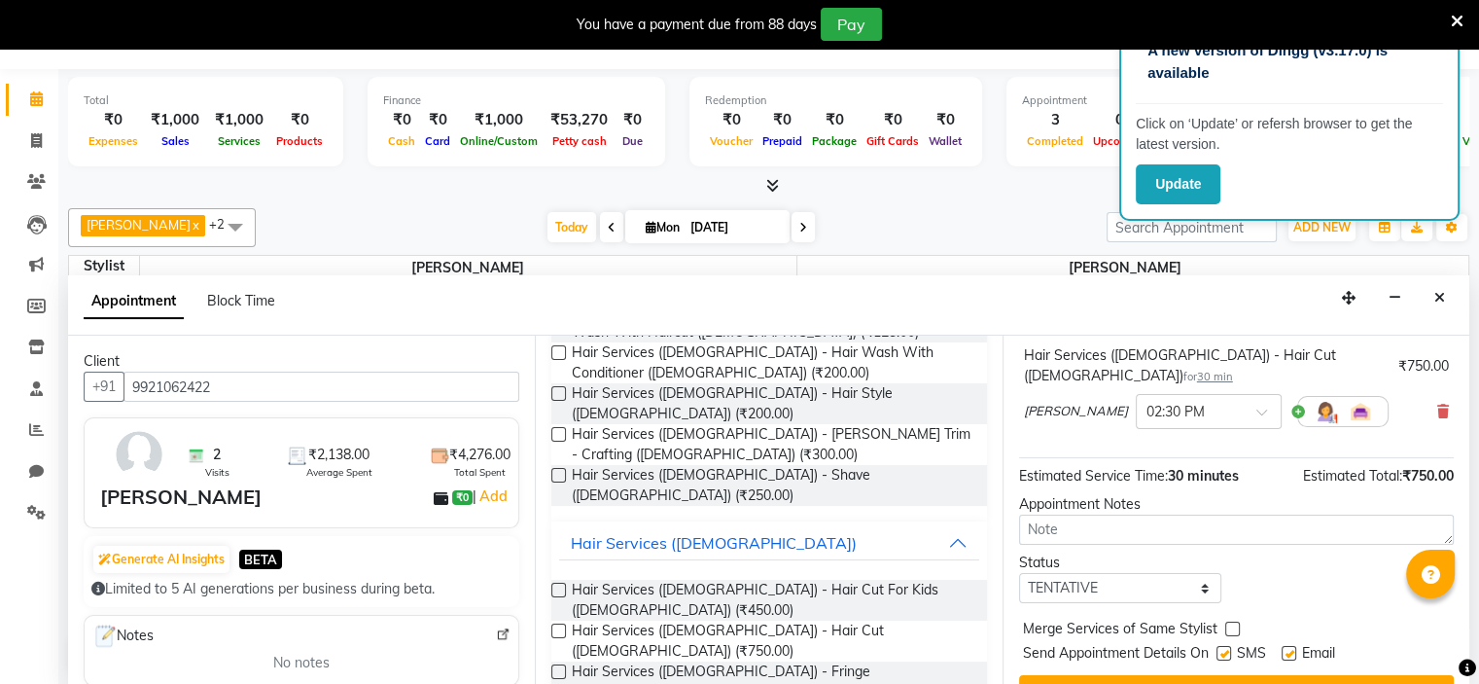
scroll to position [159, 0]
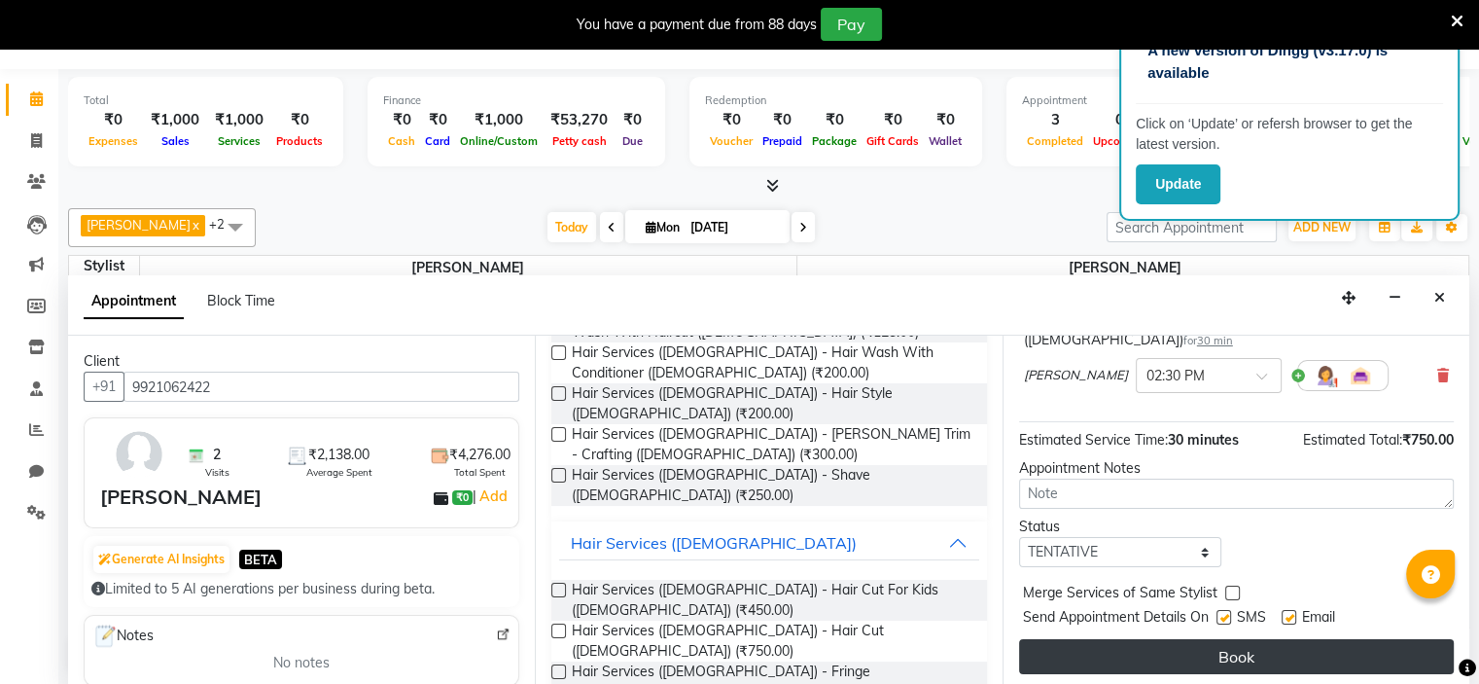
click at [1229, 645] on button "Book" at bounding box center [1236, 656] width 435 height 35
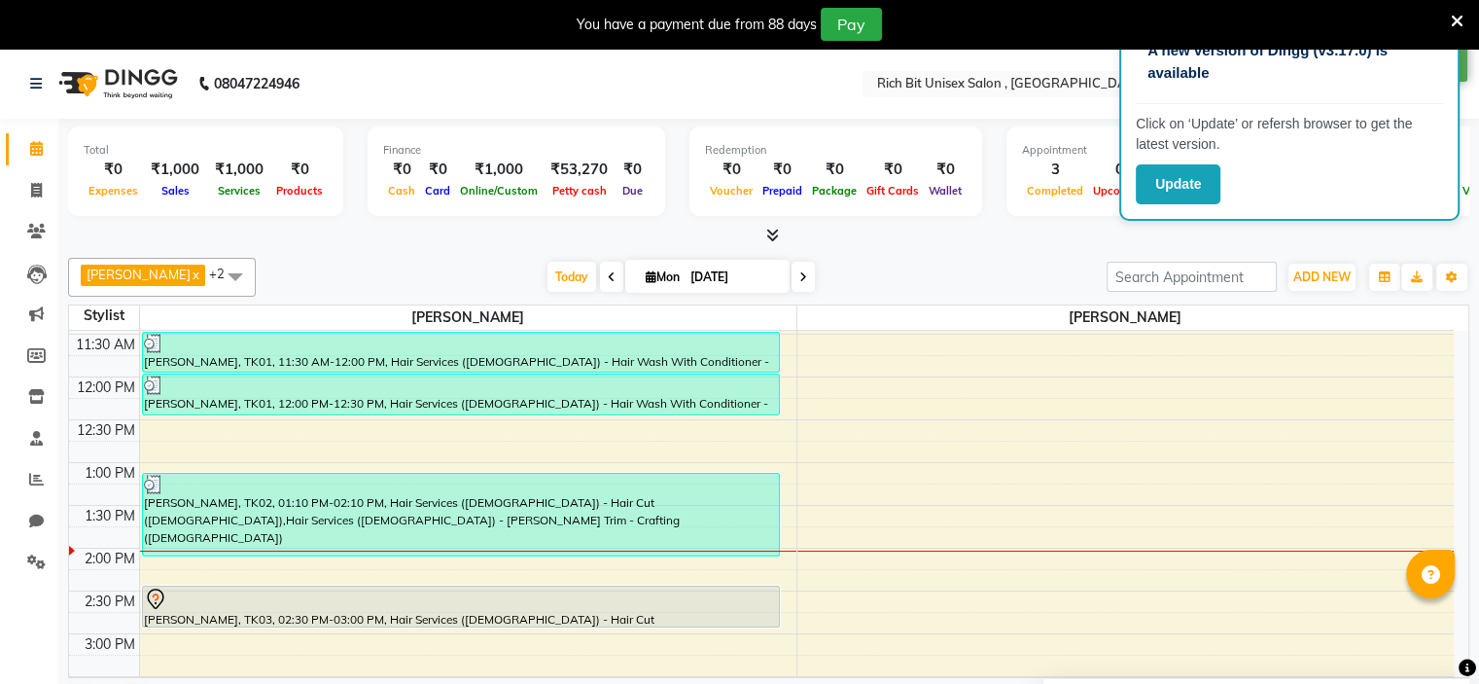
scroll to position [0, 0]
